Goal: Task Accomplishment & Management: Use online tool/utility

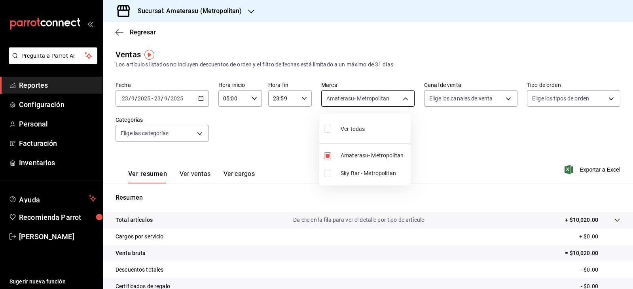
click at [348, 101] on body "Pregunta a Parrot AI Reportes Configuración Personal Facturación Inventarios Ay…" at bounding box center [316, 144] width 633 height 289
click at [324, 156] on input "checkbox" at bounding box center [327, 155] width 7 height 7
checkbox input "false"
click at [327, 156] on input "checkbox" at bounding box center [327, 155] width 7 height 7
checkbox input "true"
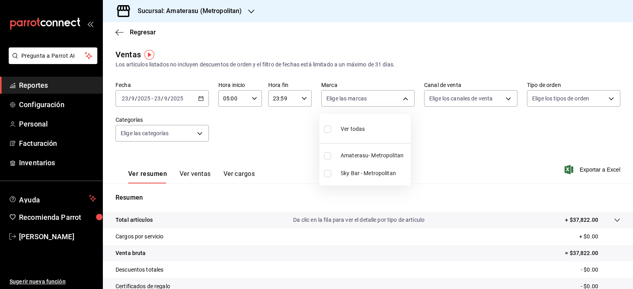
type input "e4cd7fcb-d45b-43ae-a99f-ad4ccfcd9032"
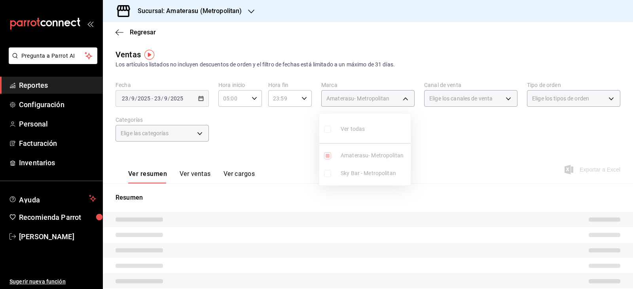
click at [423, 164] on div at bounding box center [316, 144] width 633 height 289
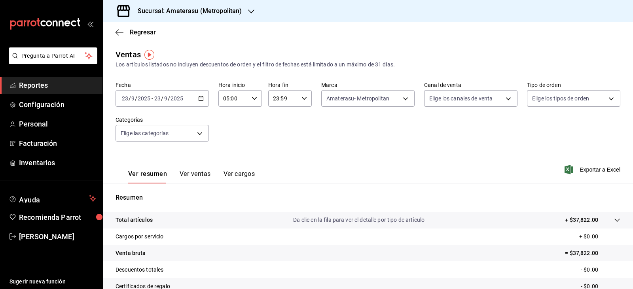
click at [423, 164] on div "Ver todas Amaterasu- Metropolitan Sky Bar - Metropolitan" at bounding box center [316, 144] width 633 height 289
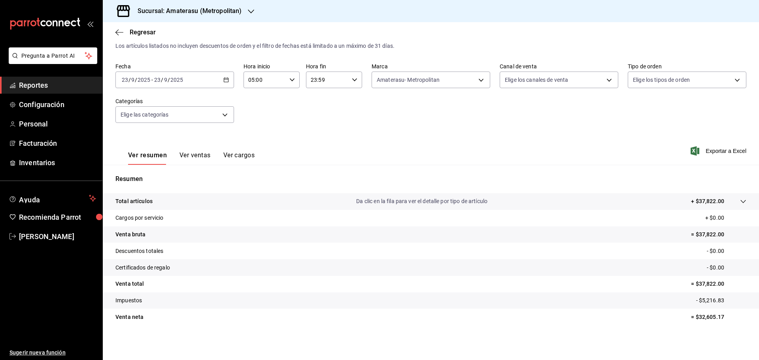
scroll to position [19, 0]
